Goal: Communication & Community: Answer question/provide support

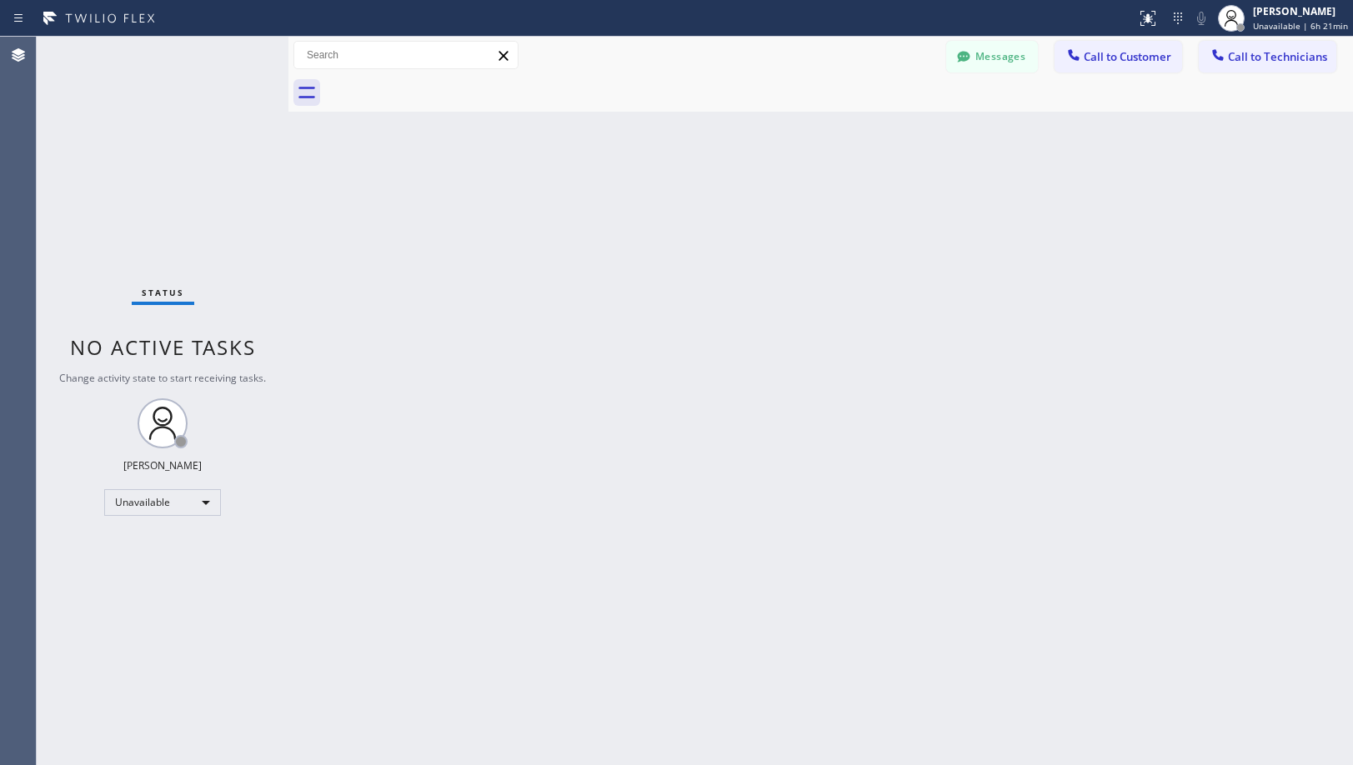
click at [626, 53] on div "Messages Call to Customer Call to Technicians Outbound call Location Dacor Appl…" at bounding box center [820, 55] width 1064 height 29
click at [981, 53] on button "Messages" at bounding box center [992, 57] width 92 height 32
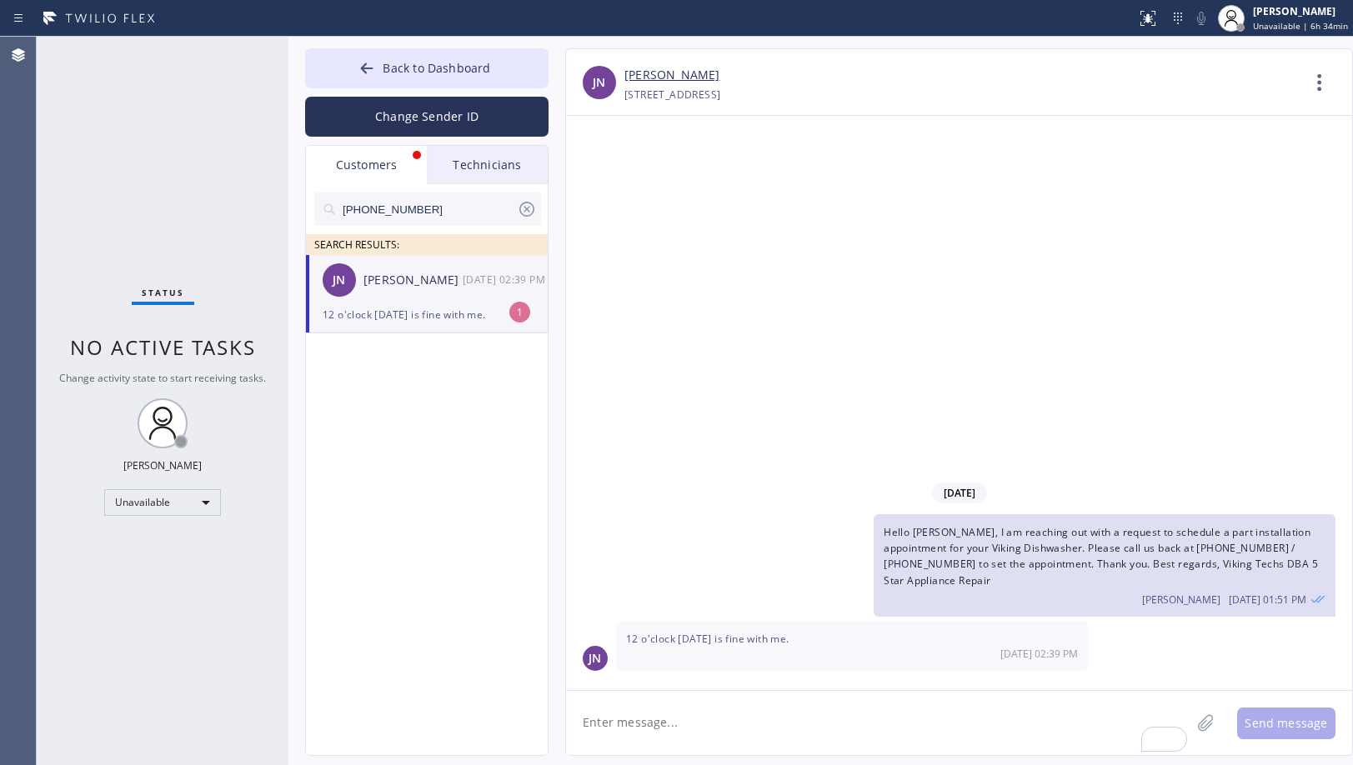
click at [423, 284] on div "[PERSON_NAME]" at bounding box center [412, 280] width 99 height 19
click at [669, 73] on link "[PERSON_NAME]" at bounding box center [671, 75] width 95 height 19
click at [739, 729] on textarea "To enrich screen reader interactions, please activate Accessibility in Grammarl…" at bounding box center [878, 723] width 624 height 64
type textarea "Sure! Confirmed for Mon 12-3. Thanks, [PERSON_NAME]!"
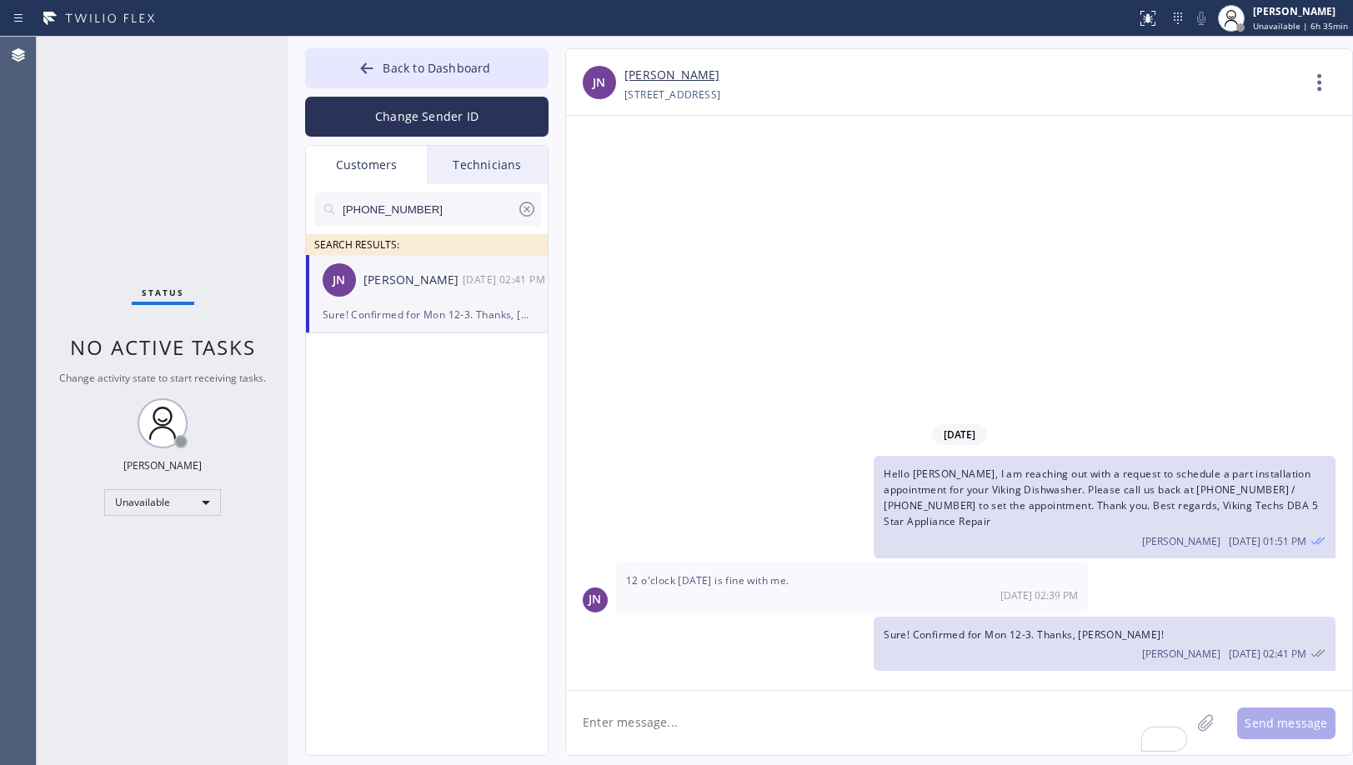
click at [721, 338] on div "[DATE] Hello [PERSON_NAME], I am reaching out with a request to schedule a part…" at bounding box center [959, 403] width 786 height 574
click at [480, 63] on span "Back to Dashboard" at bounding box center [437, 68] width 108 height 16
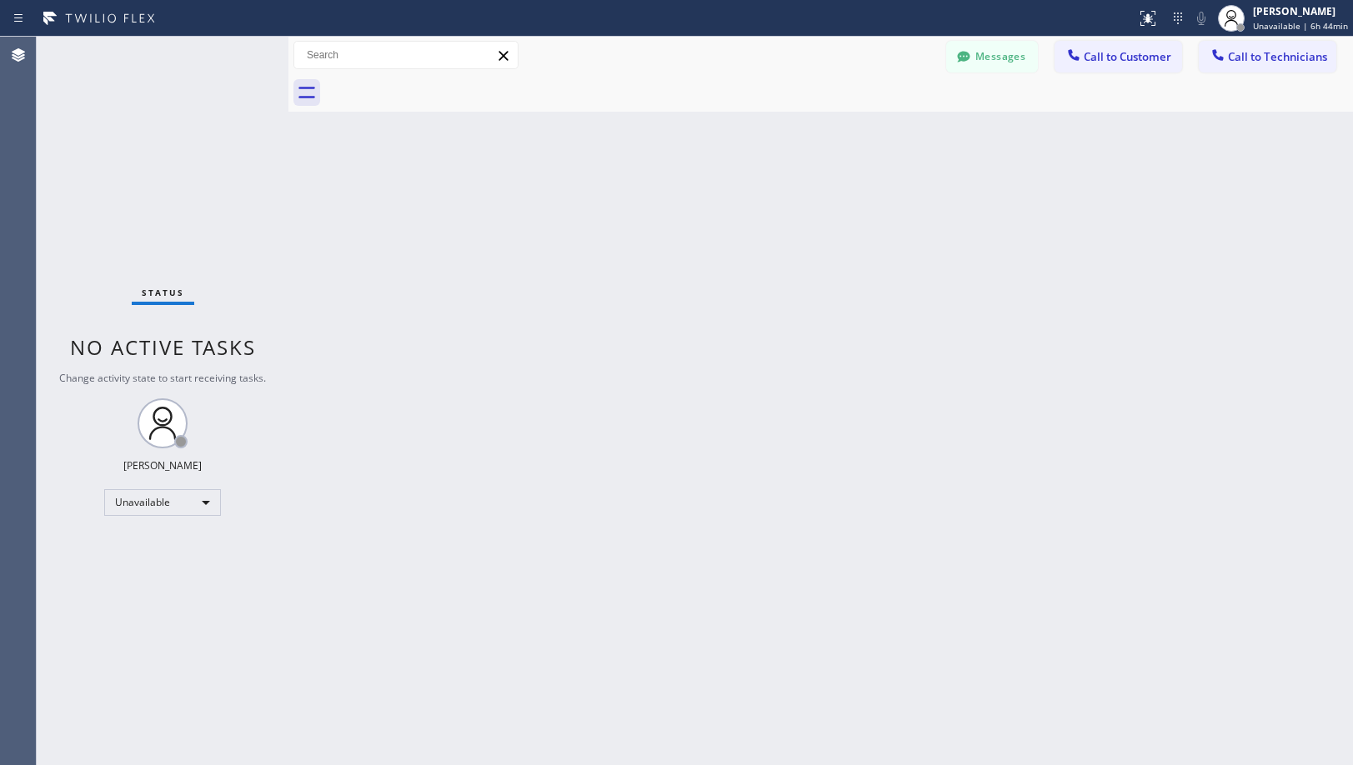
drag, startPoint x: 585, startPoint y: 520, endPoint x: 564, endPoint y: 693, distance: 173.8
click at [588, 538] on div "Back to Dashboard Change Sender ID Customers Technicians [PHONE_NUMBER] SEARCH …" at bounding box center [820, 401] width 1064 height 729
click at [697, 317] on div "Back to Dashboard Change Sender ID Customers Technicians [PHONE_NUMBER] SEARCH …" at bounding box center [820, 401] width 1064 height 729
drag, startPoint x: 757, startPoint y: 482, endPoint x: 697, endPoint y: 665, distance: 193.0
click at [761, 499] on div "Back to Dashboard Change Sender ID Customers Technicians [PHONE_NUMBER] SEARCH …" at bounding box center [820, 401] width 1064 height 729
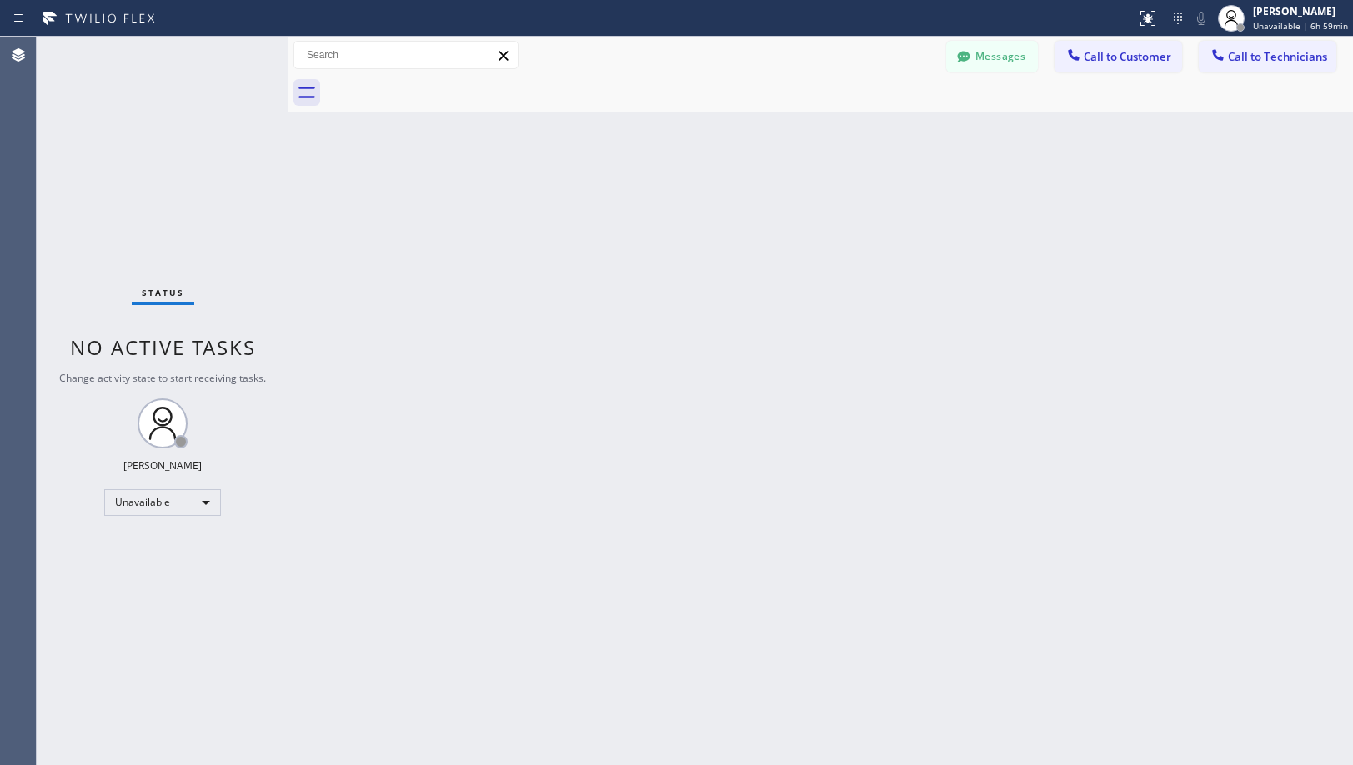
click at [919, 411] on div "Back to Dashboard Change Sender ID Customers Technicians [PHONE_NUMBER] SEARCH …" at bounding box center [820, 401] width 1064 height 729
click at [734, 484] on div "Back to Dashboard Change Sender ID Customers Technicians [PHONE_NUMBER] SEARCH …" at bounding box center [820, 401] width 1064 height 729
click at [810, 60] on div "Messages Call to Customer Call to Technicians Outbound call Location Dacor Appl…" at bounding box center [820, 55] width 1064 height 29
click at [682, 355] on div "Back to Dashboard Change Sender ID Customers Technicians [PHONE_NUMBER] SEARCH …" at bounding box center [820, 401] width 1064 height 729
drag, startPoint x: 787, startPoint y: 483, endPoint x: 772, endPoint y: 590, distance: 107.7
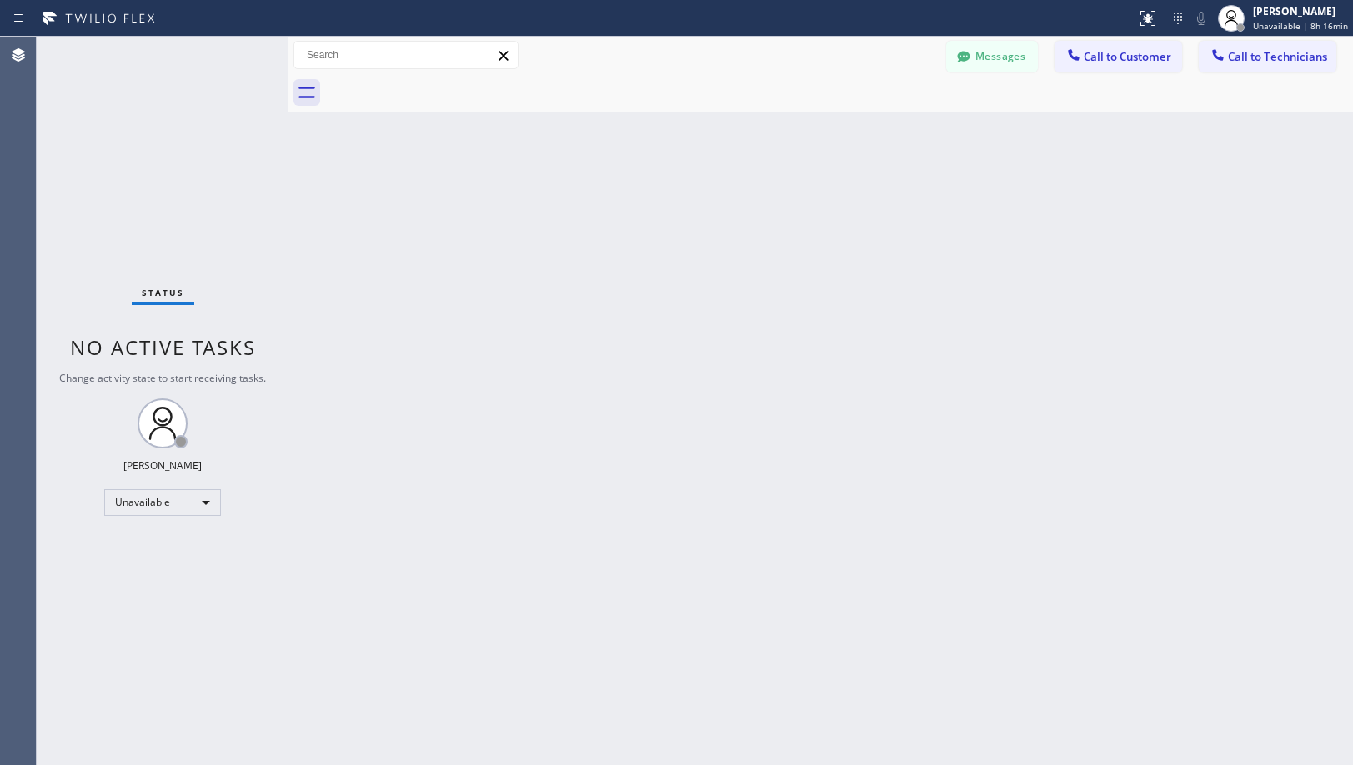
click at [788, 488] on div "Back to Dashboard Change Sender ID Customers Technicians [PHONE_NUMBER] SEARCH …" at bounding box center [820, 401] width 1064 height 729
